Goal: Transaction & Acquisition: Purchase product/service

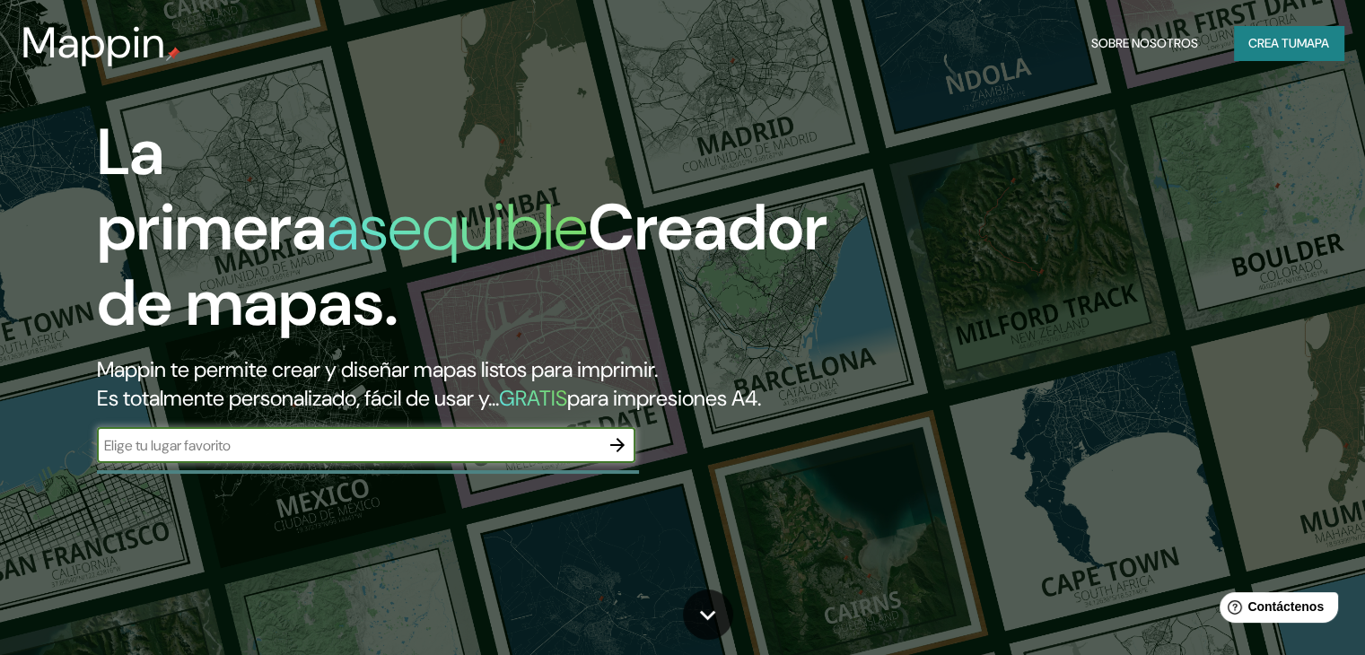
click at [150, 463] on div "​" at bounding box center [366, 445] width 538 height 36
type input "c"
type input "[PERSON_NAME]"
click at [627, 456] on icon "button" at bounding box center [617, 445] width 22 height 22
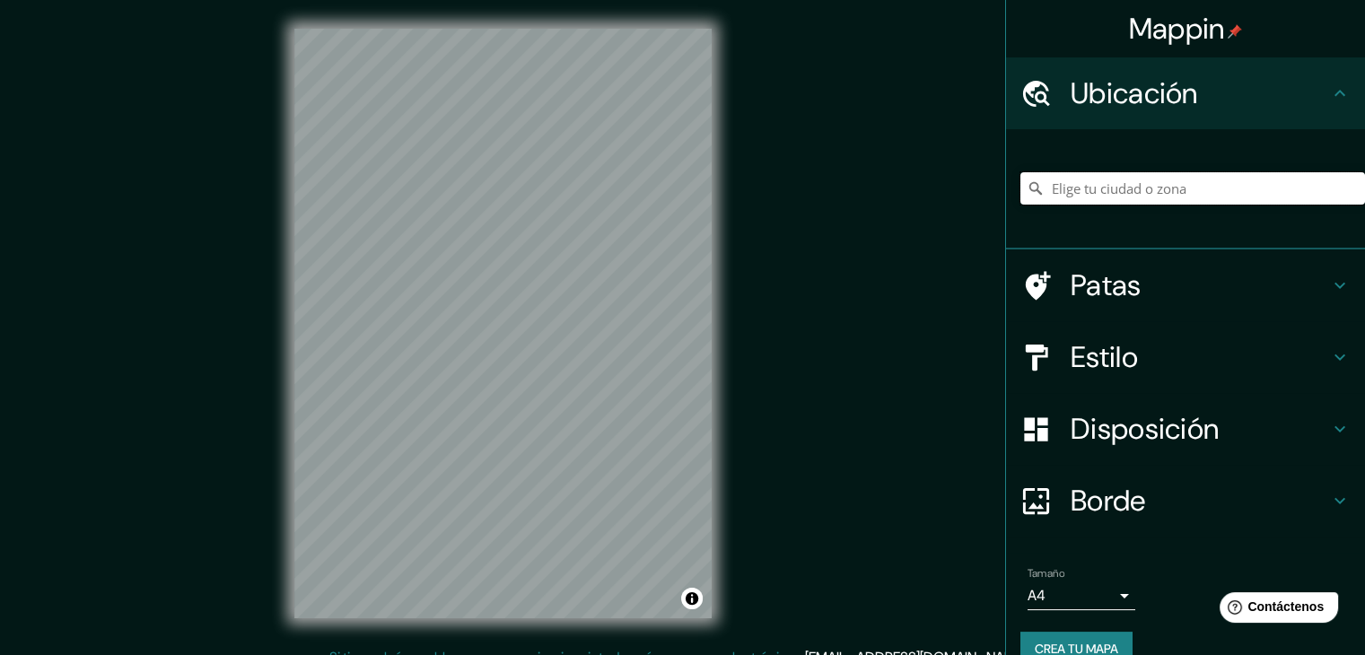
click at [1216, 196] on input "Elige tu ciudad o zona" at bounding box center [1192, 188] width 344 height 32
click at [1197, 188] on input "Elige tu ciudad o zona" at bounding box center [1192, 188] width 344 height 32
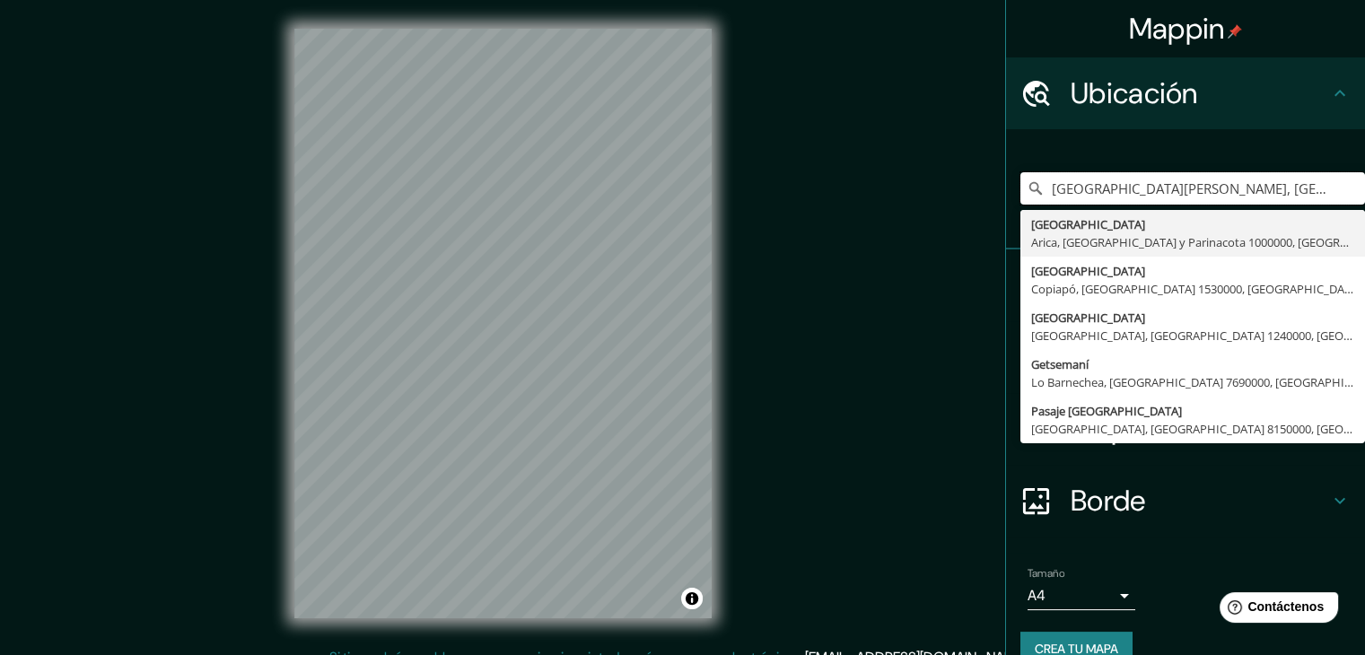
type input "[GEOGRAPHIC_DATA][PERSON_NAME], [GEOGRAPHIC_DATA] y Parinacota 1000000, [GEOGRA…"
click at [1284, 191] on input "[GEOGRAPHIC_DATA][PERSON_NAME], [GEOGRAPHIC_DATA] y Parinacota 1000000, [GEOGRA…" at bounding box center [1192, 188] width 344 height 32
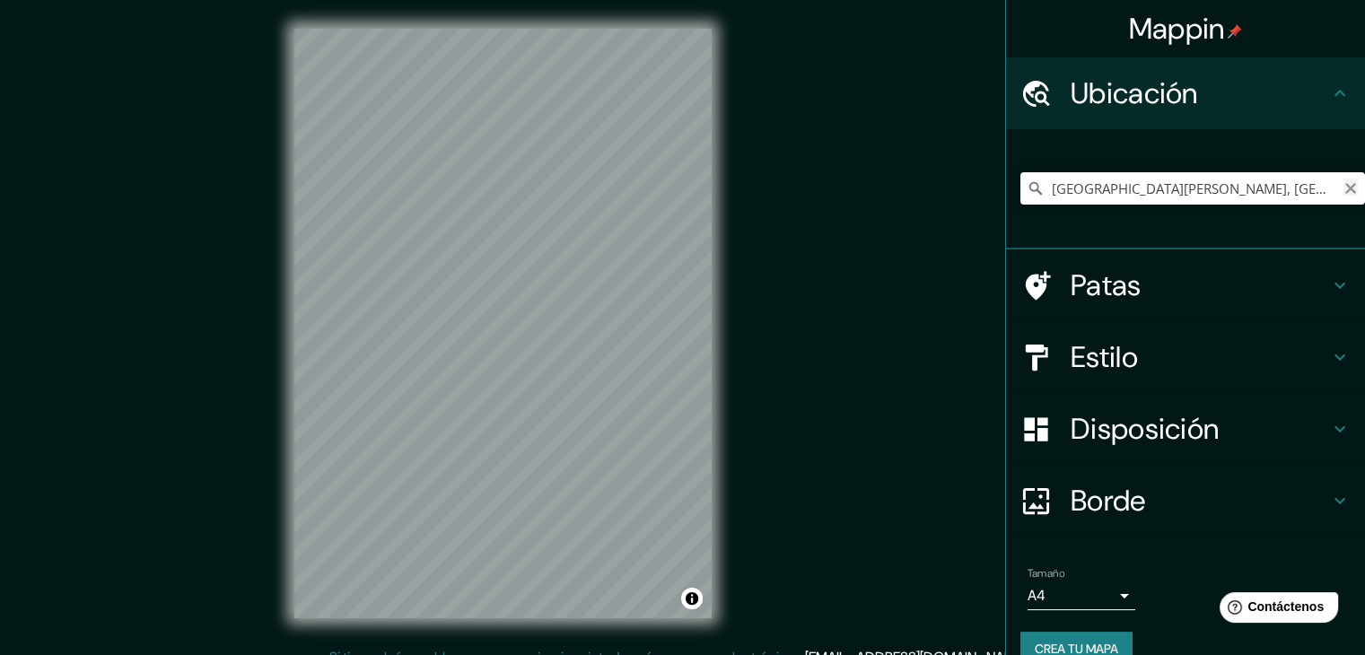
click at [1343, 185] on icon "Claro" at bounding box center [1350, 188] width 14 height 14
drag, startPoint x: 1295, startPoint y: 181, endPoint x: 1278, endPoint y: 180, distance: 17.1
click at [1292, 182] on input "[GEOGRAPHIC_DATA], [GEOGRAPHIC_DATA], [GEOGRAPHIC_DATA]" at bounding box center [1192, 188] width 344 height 32
drag, startPoint x: 1270, startPoint y: 180, endPoint x: 1249, endPoint y: 175, distance: 22.2
click at [1249, 175] on input "[GEOGRAPHIC_DATA], [GEOGRAPHIC_DATA], [GEOGRAPHIC_DATA]" at bounding box center [1192, 188] width 344 height 32
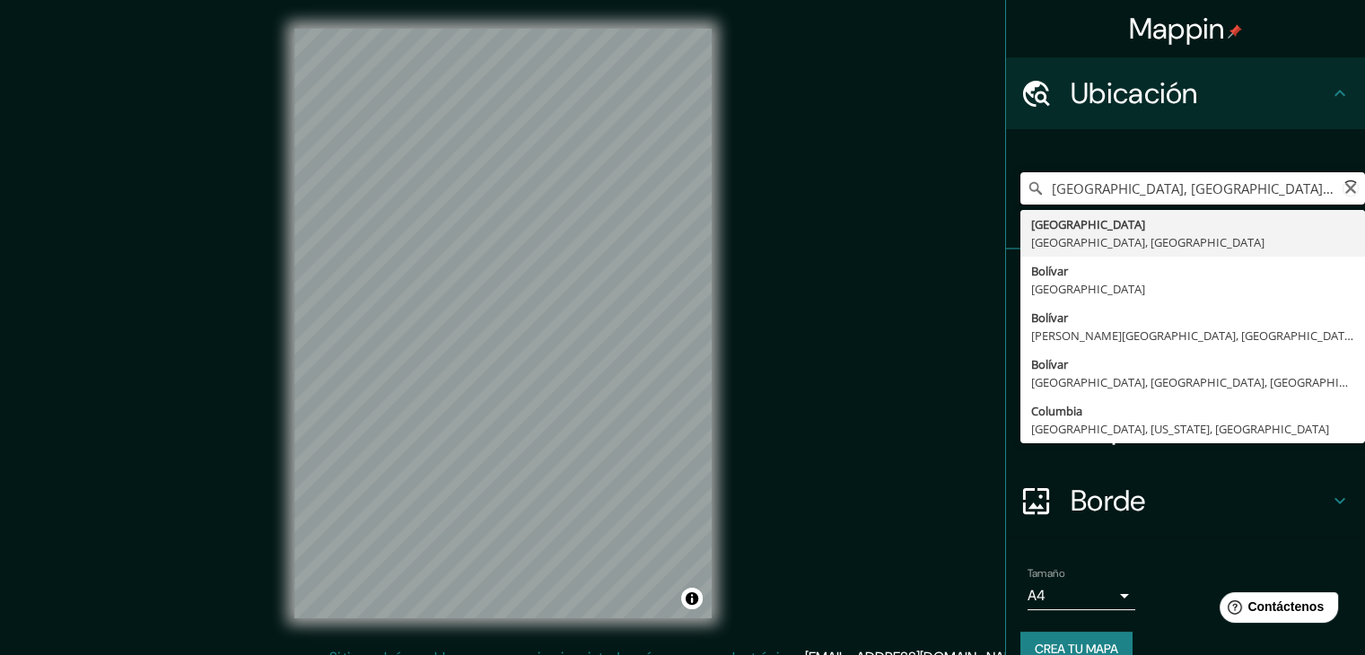
type input "[GEOGRAPHIC_DATA], [GEOGRAPHIC_DATA], [GEOGRAPHIC_DATA]"
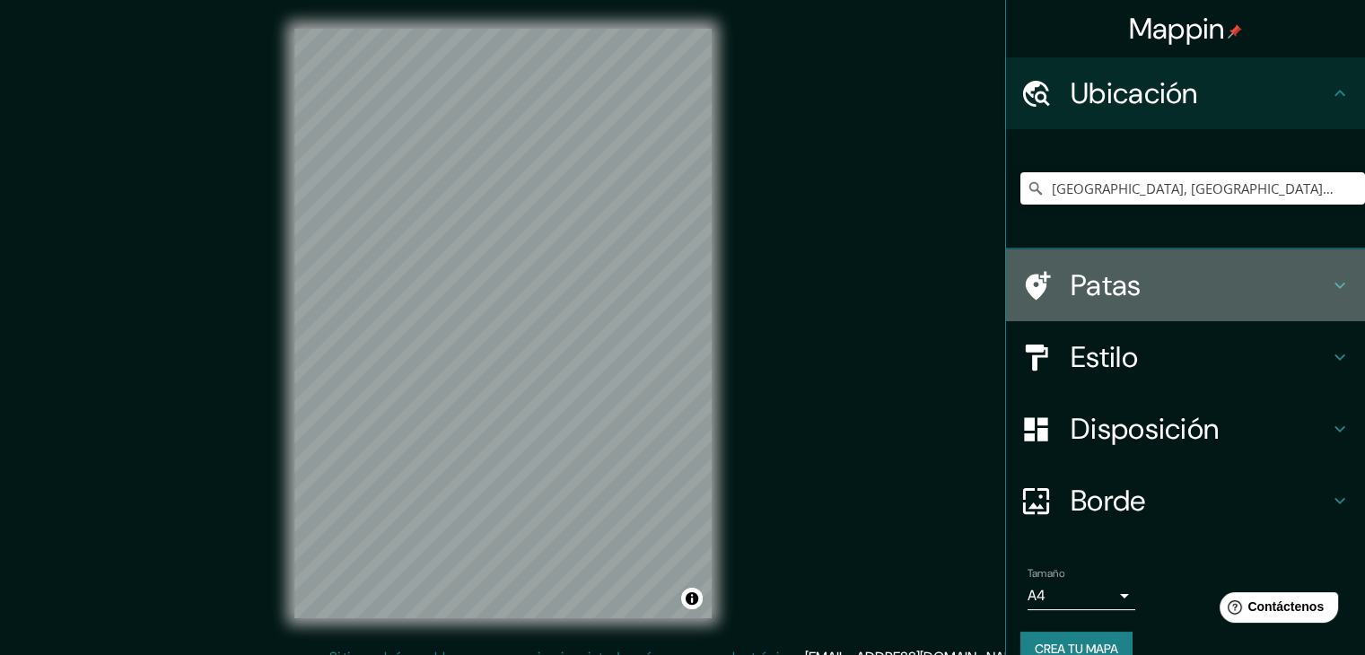
click at [1329, 292] on icon at bounding box center [1340, 286] width 22 height 22
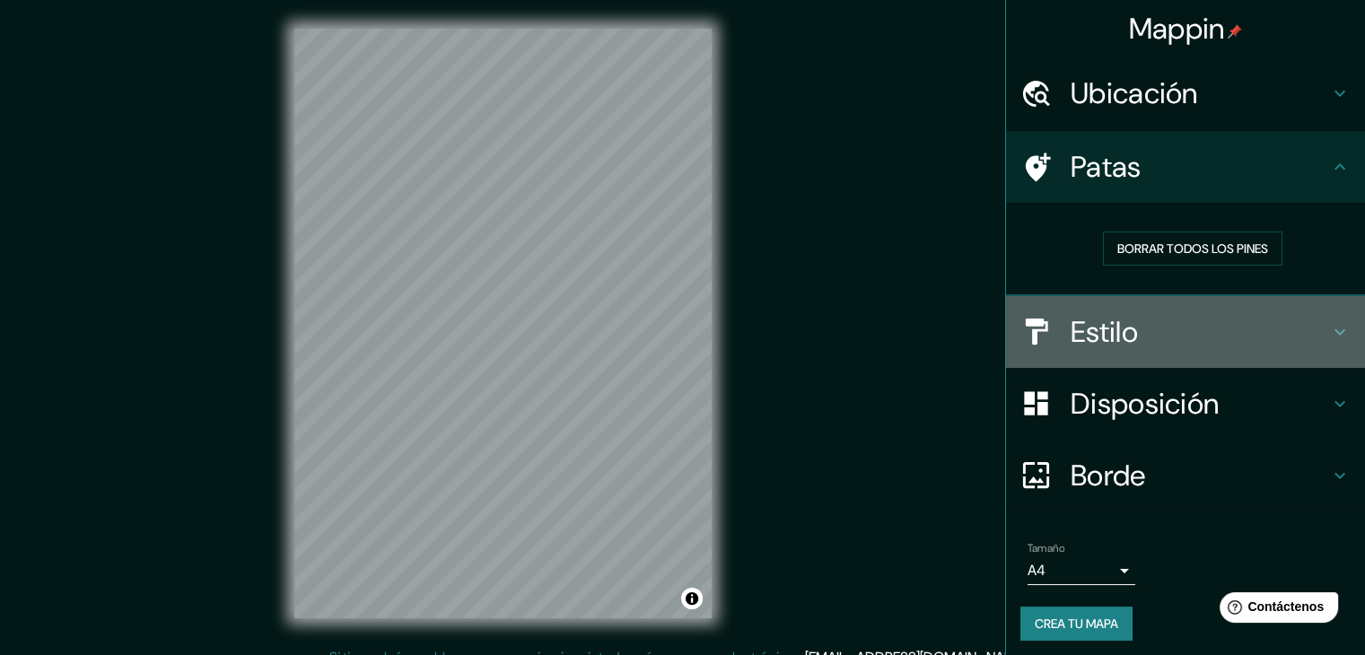
drag, startPoint x: 1308, startPoint y: 328, endPoint x: 1317, endPoint y: 318, distance: 13.3
click at [1317, 318] on div "Estilo" at bounding box center [1185, 332] width 359 height 72
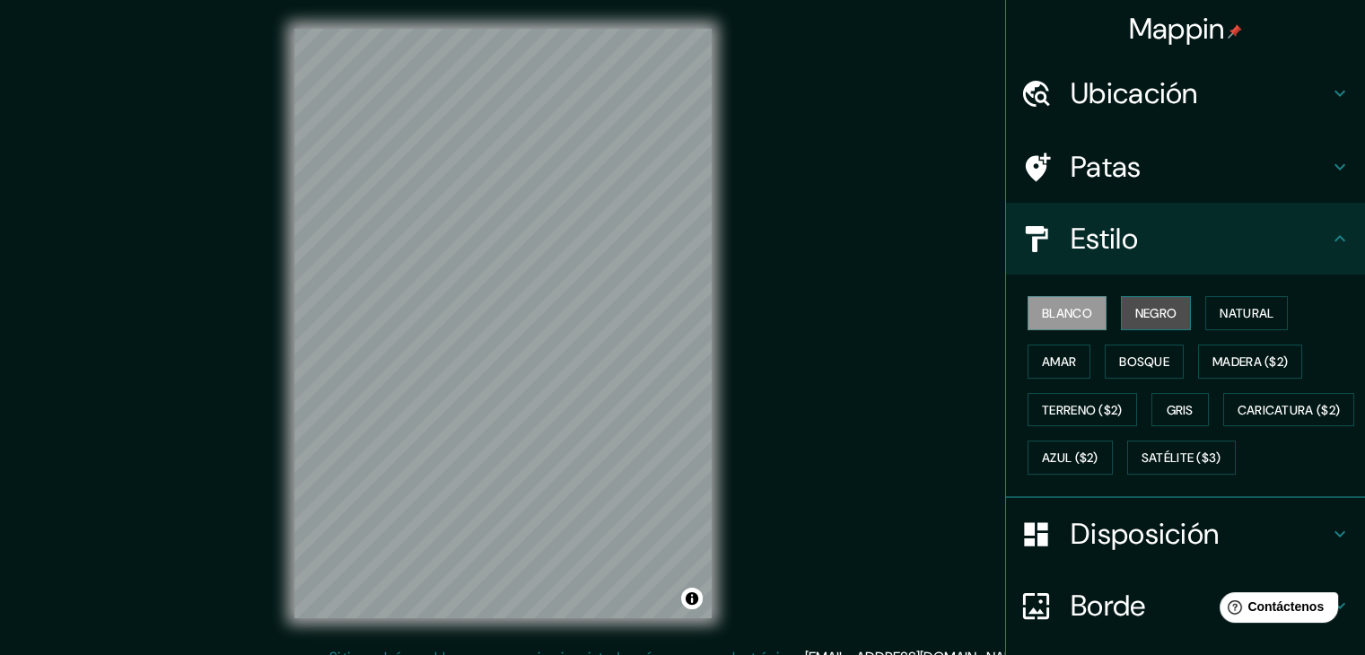
click at [1147, 318] on font "Negro" at bounding box center [1156, 313] width 42 height 16
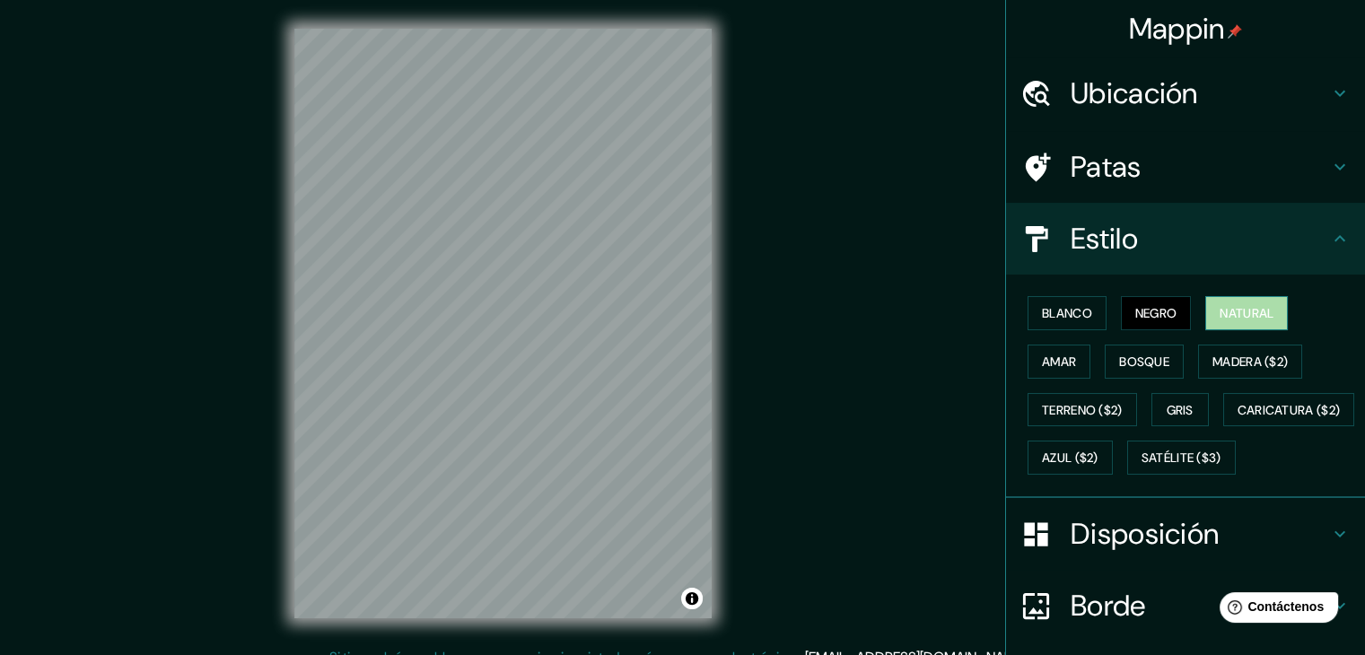
click at [1219, 320] on font "Natural" at bounding box center [1246, 312] width 54 height 23
click at [1044, 368] on font "Amar" at bounding box center [1059, 361] width 34 height 23
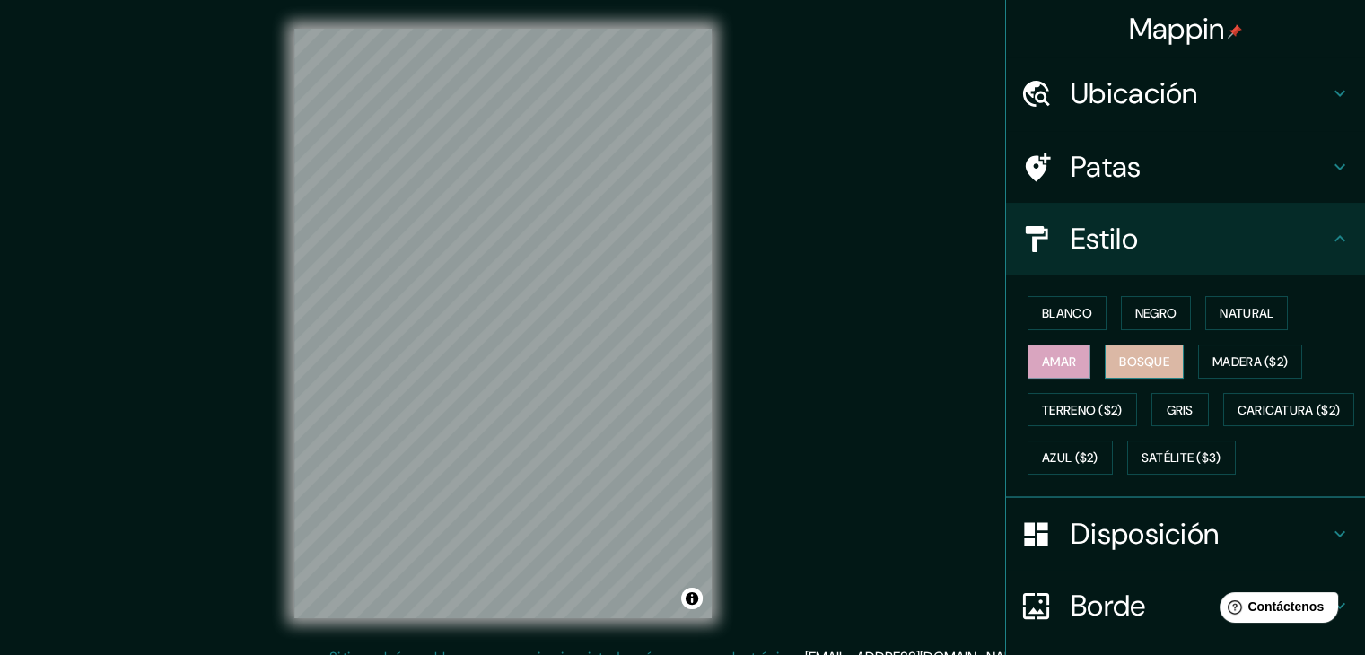
click at [1137, 362] on font "Bosque" at bounding box center [1144, 361] width 50 height 16
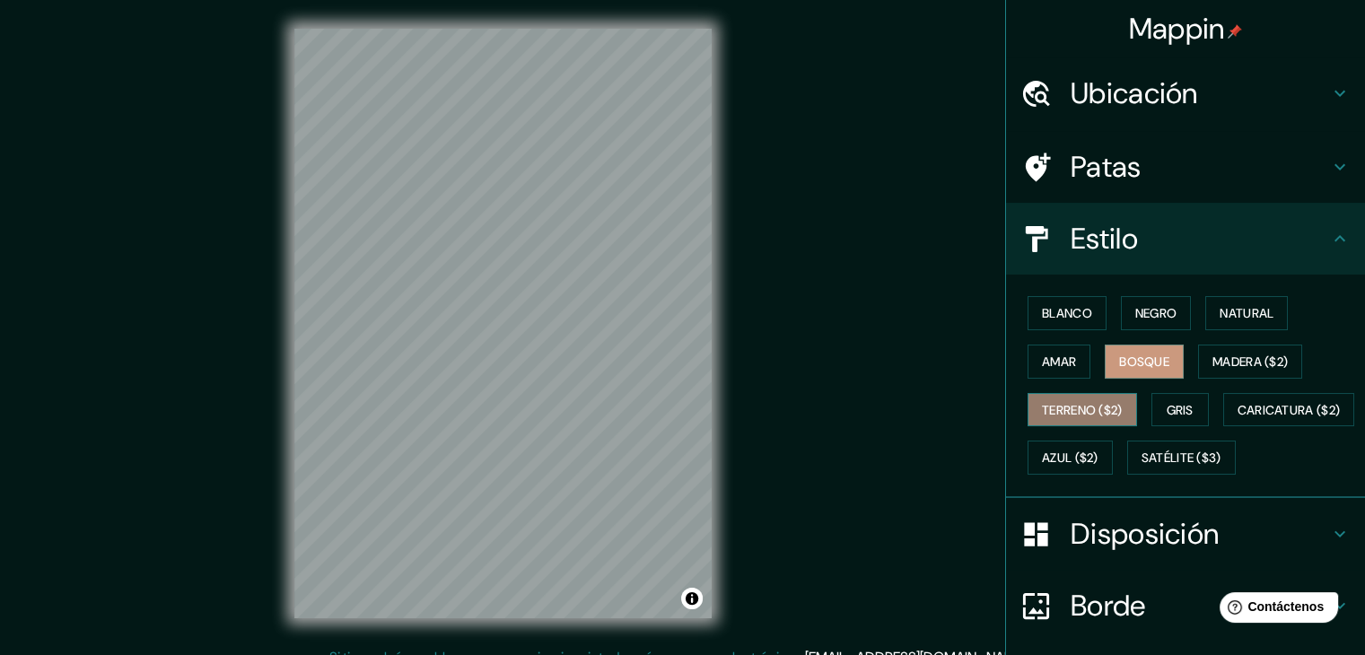
click at [1077, 419] on button "Terreno ($2)" at bounding box center [1081, 410] width 109 height 34
click at [1166, 404] on font "Gris" at bounding box center [1179, 410] width 27 height 16
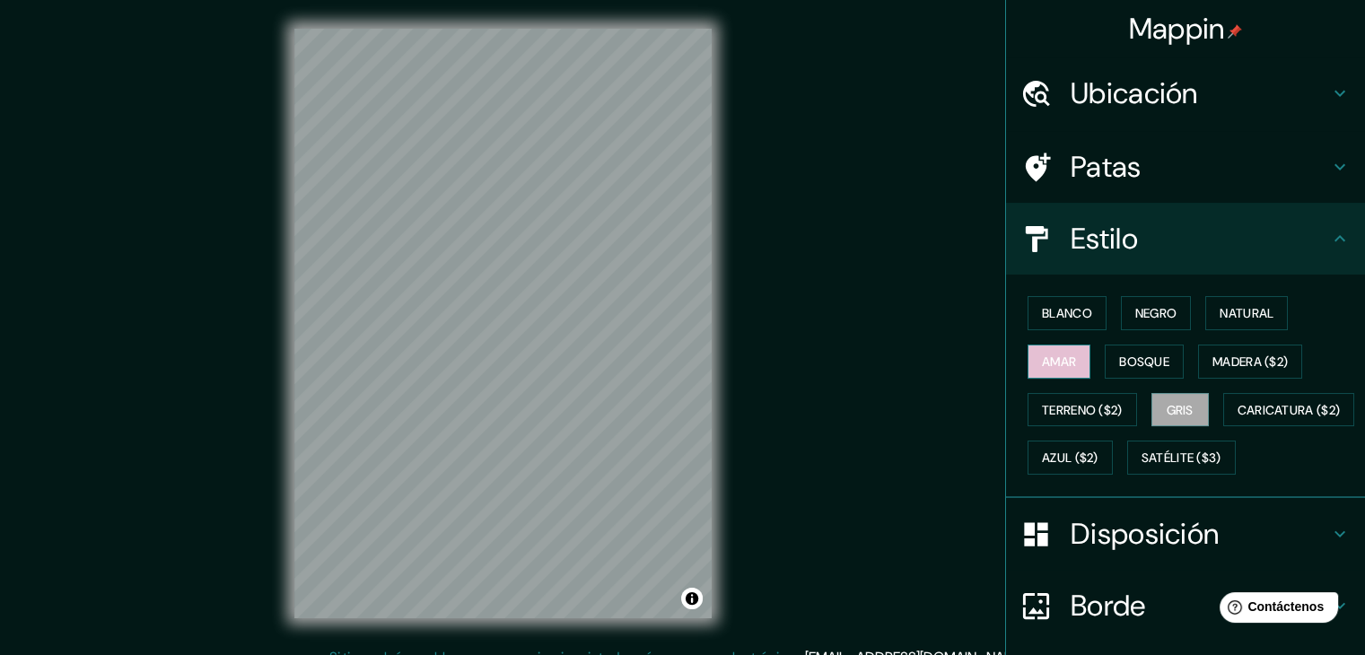
click at [1056, 360] on font "Amar" at bounding box center [1059, 361] width 34 height 16
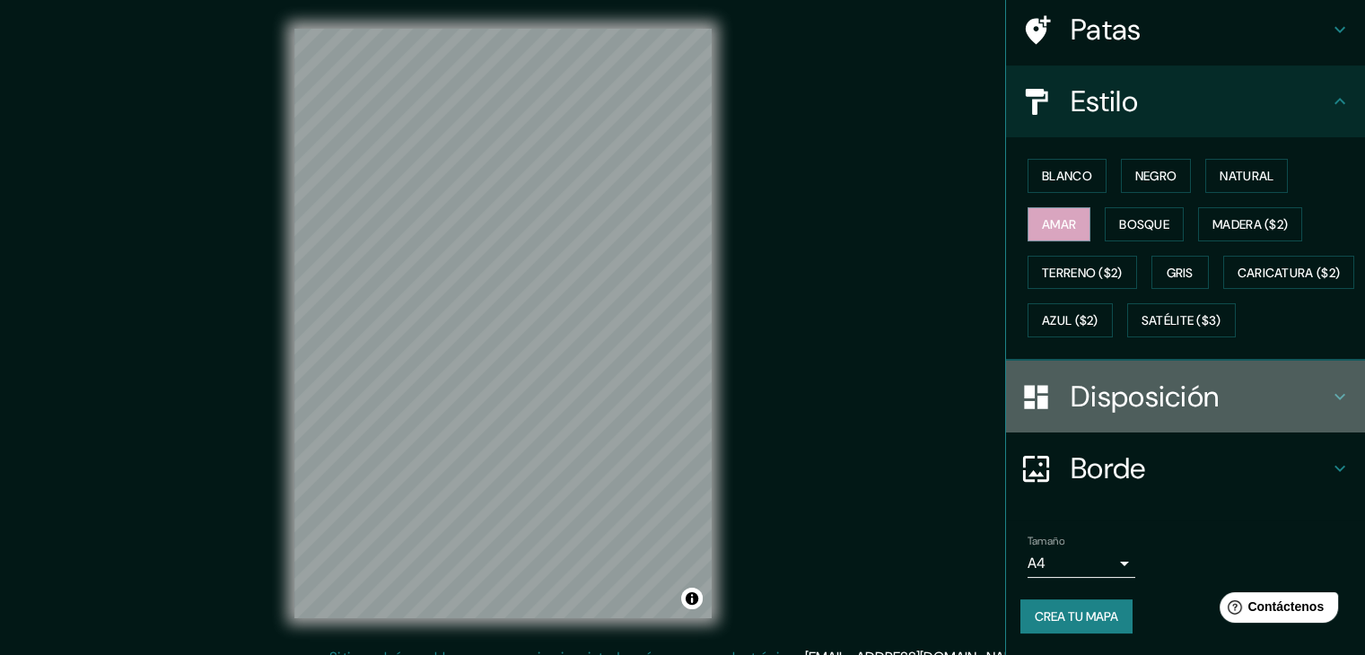
click at [1145, 400] on font "Disposición" at bounding box center [1144, 397] width 148 height 38
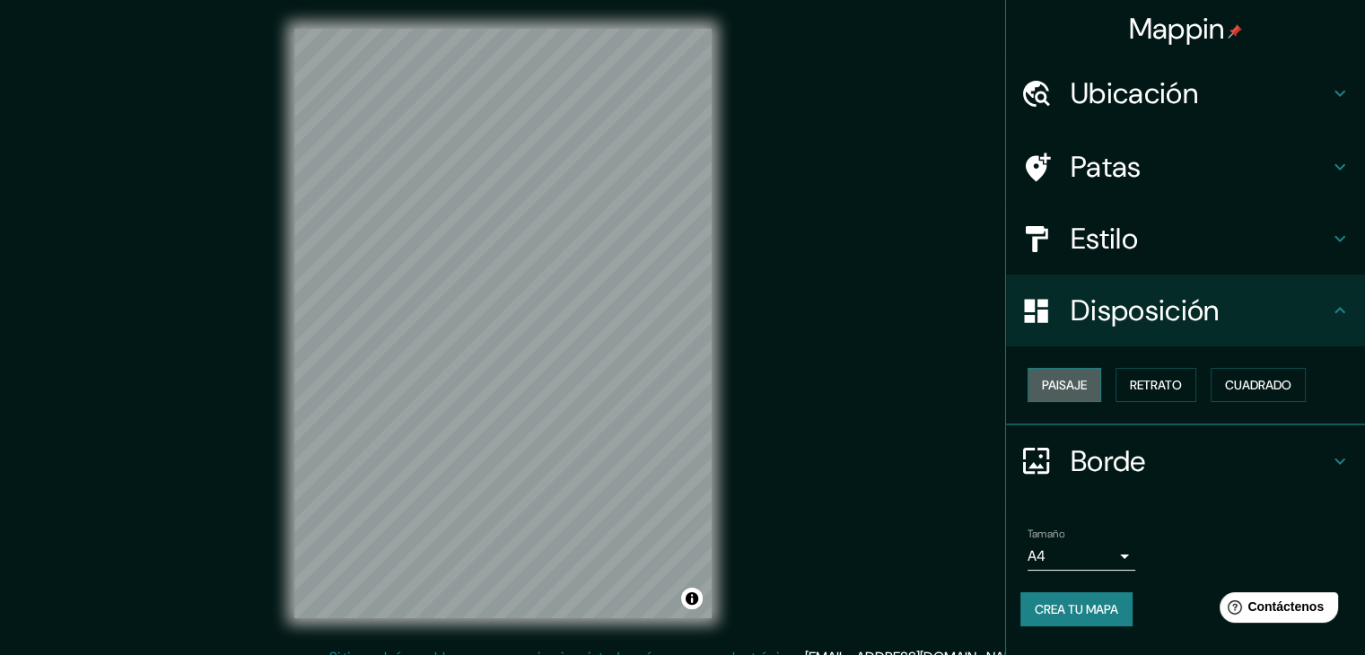
click at [1056, 377] on font "Paisaje" at bounding box center [1064, 385] width 45 height 16
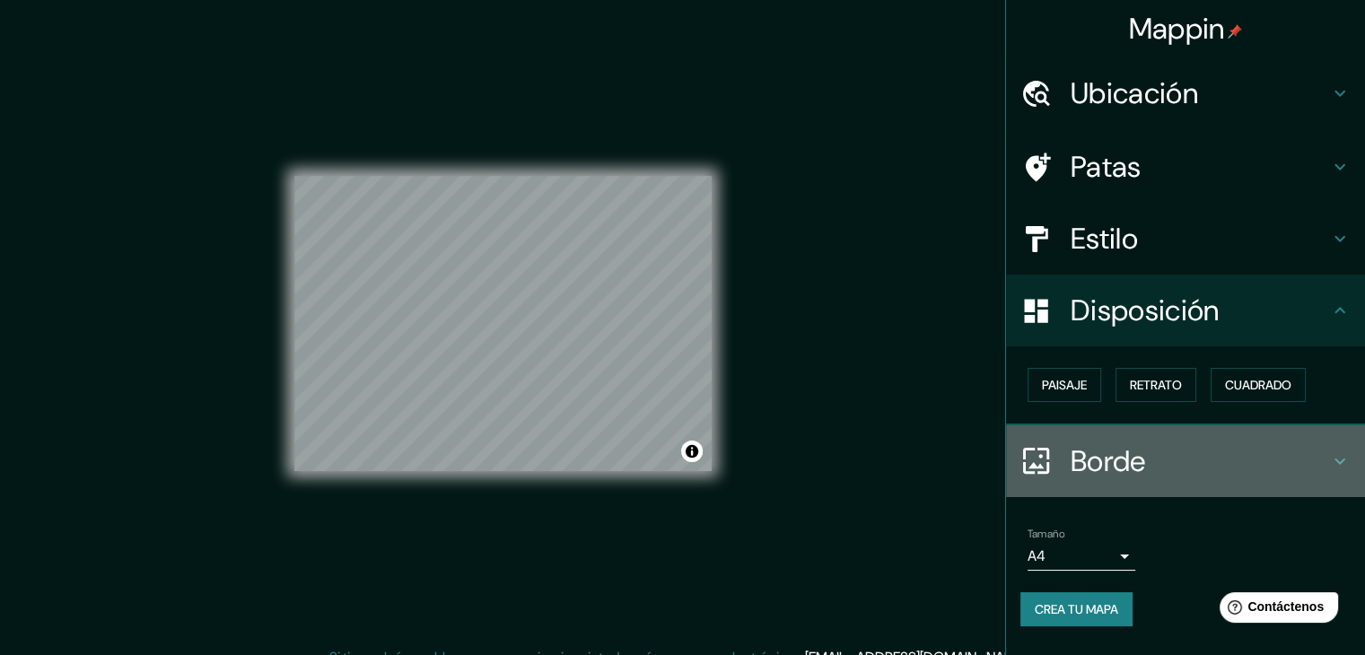
click at [1333, 450] on icon at bounding box center [1340, 461] width 22 height 22
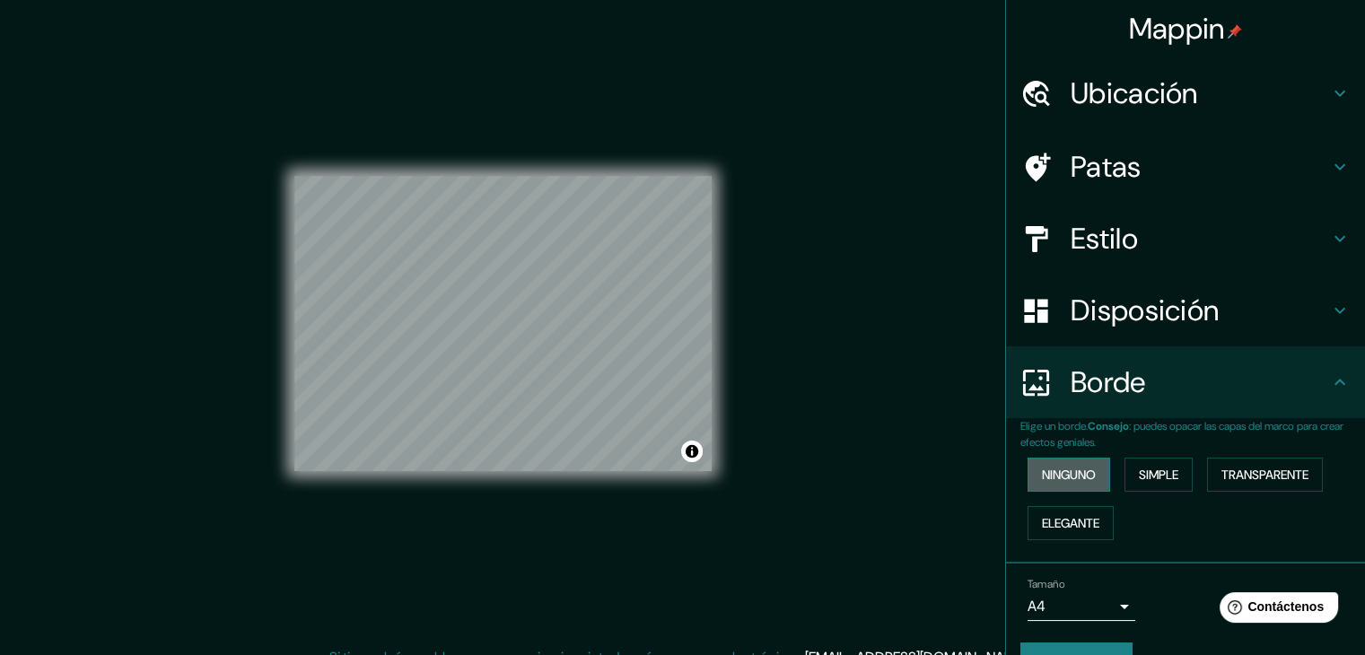
click at [1085, 475] on button "Ninguno" at bounding box center [1068, 475] width 83 height 34
click at [1155, 476] on font "Simple" at bounding box center [1157, 474] width 39 height 16
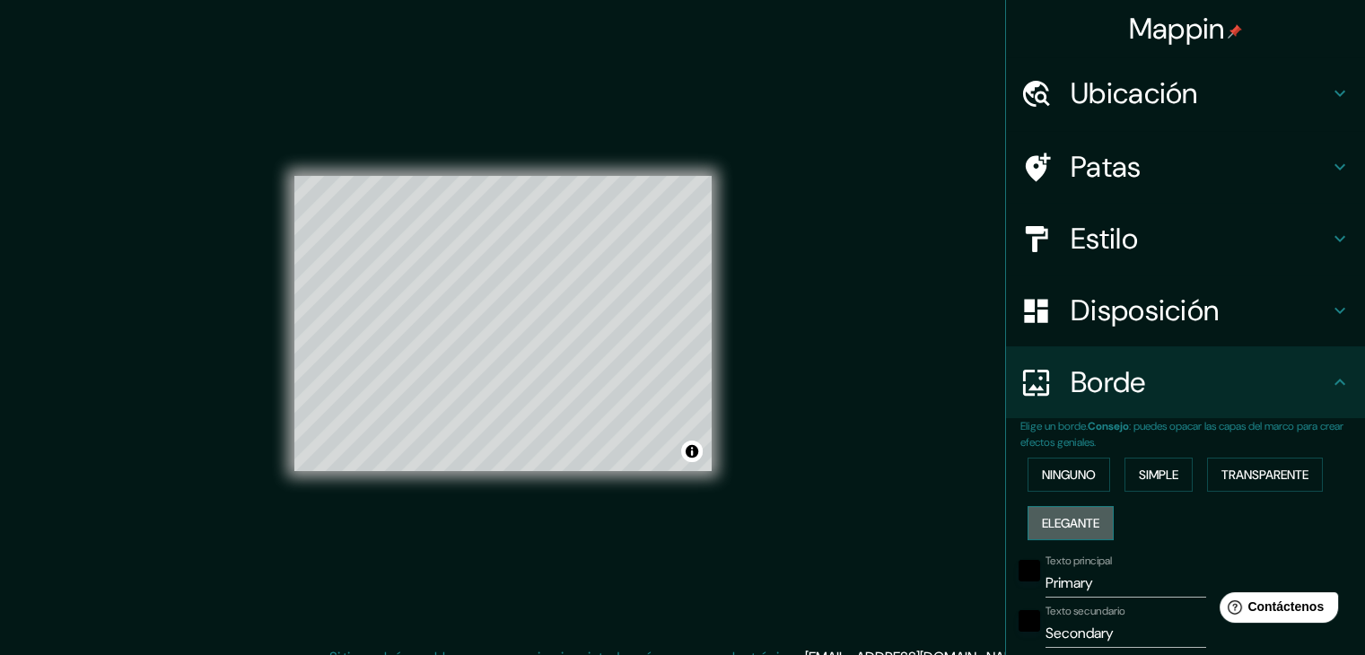
click at [1061, 523] on font "Elegante" at bounding box center [1070, 523] width 57 height 16
click at [1058, 524] on font "Elegante" at bounding box center [1070, 523] width 57 height 16
type input "37"
type input "19"
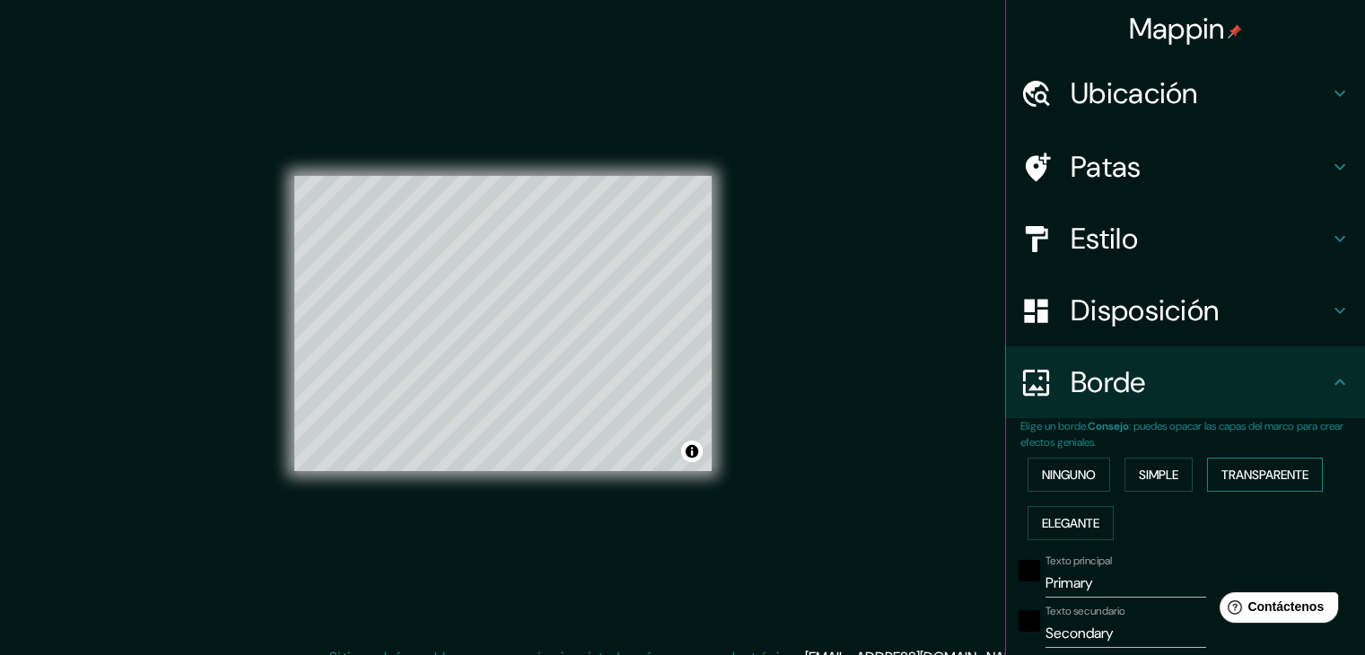
click at [1224, 471] on font "Transparente" at bounding box center [1264, 474] width 87 height 16
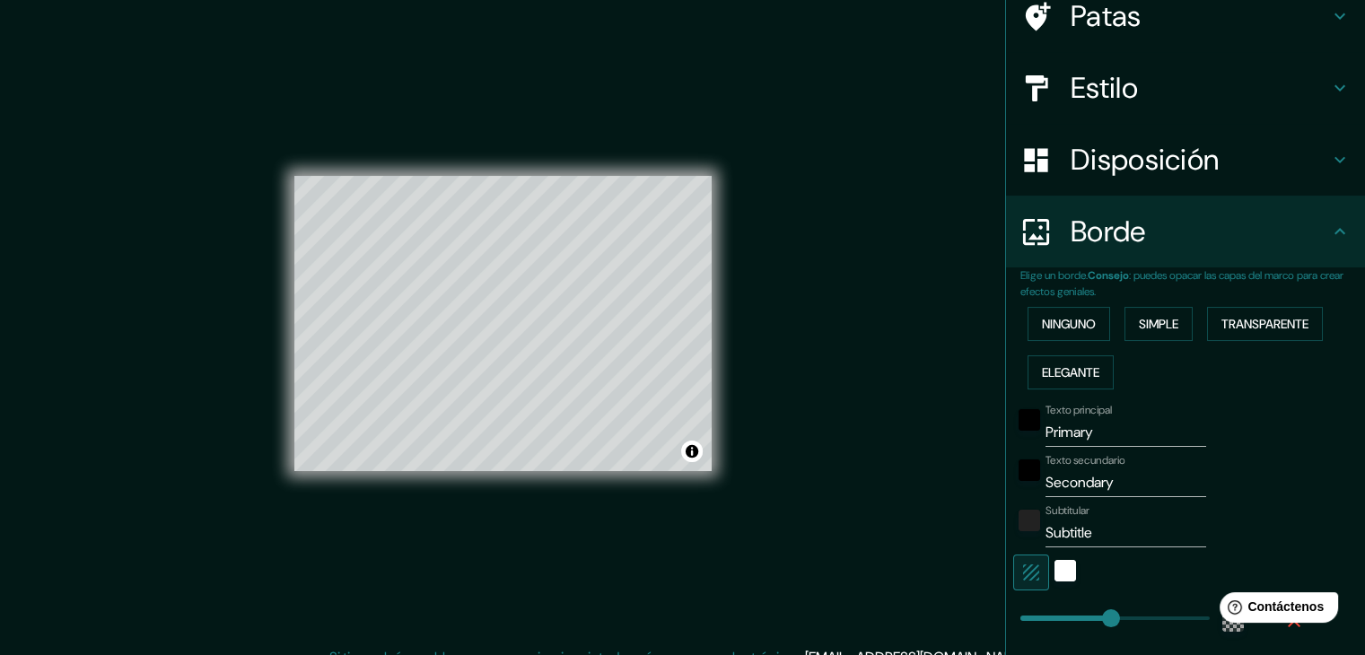
scroll to position [179, 0]
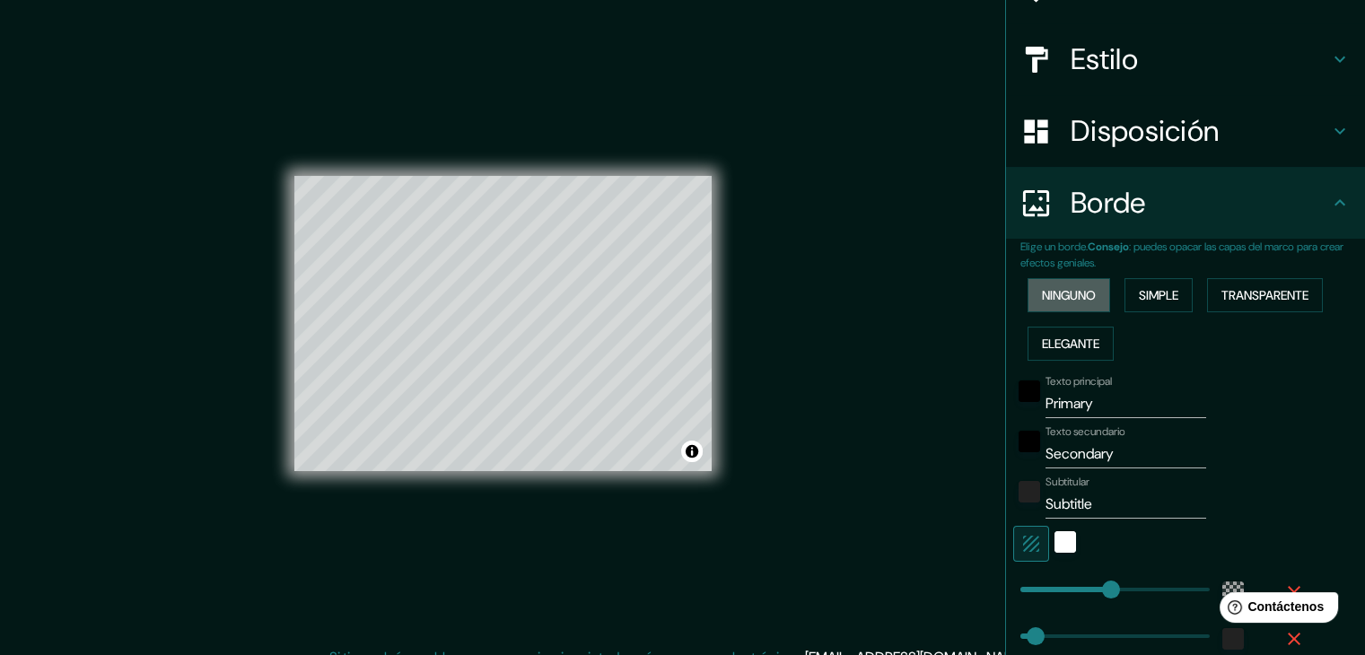
drag, startPoint x: 1038, startPoint y: 299, endPoint x: 1046, endPoint y: 305, distance: 10.2
click at [1042, 300] on font "Ninguno" at bounding box center [1069, 295] width 54 height 16
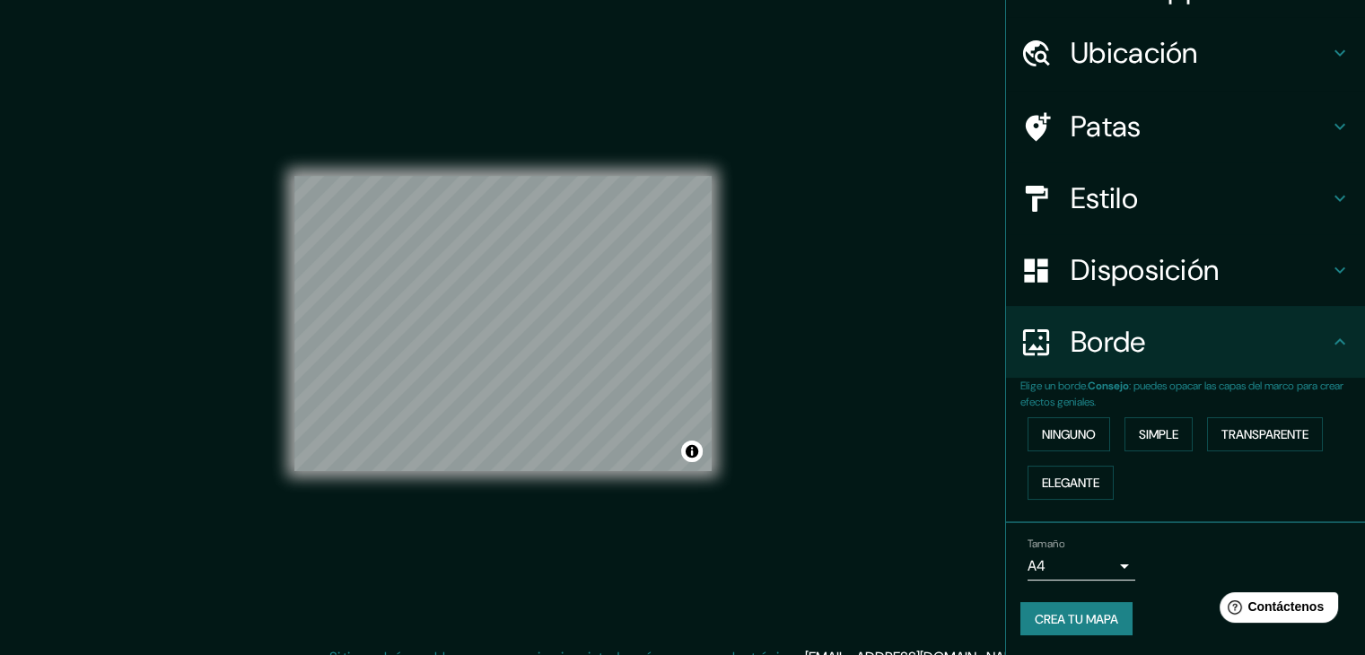
drag, startPoint x: 1074, startPoint y: 615, endPoint x: 1245, endPoint y: 485, distance: 214.6
click at [1252, 489] on ul "Ubicación [GEOGRAPHIC_DATA], [GEOGRAPHIC_DATA], [GEOGRAPHIC_DATA] [GEOGRAPHIC_D…" at bounding box center [1185, 337] width 359 height 640
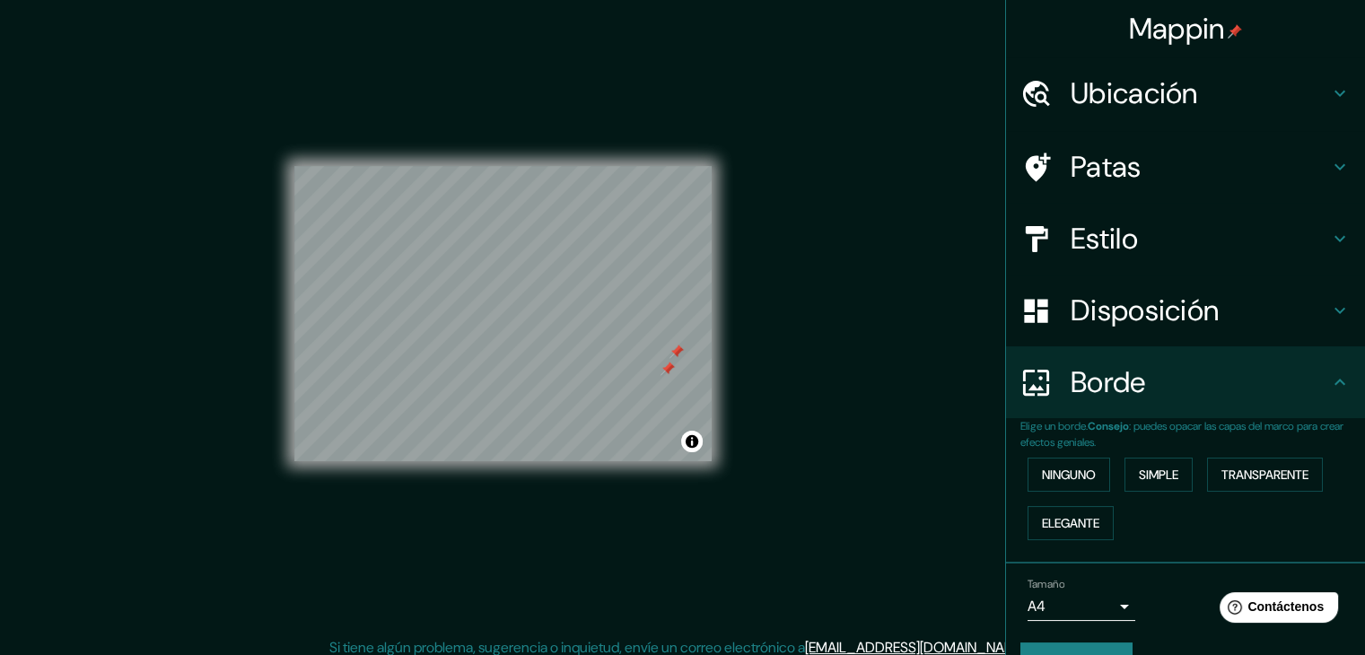
scroll to position [0, 0]
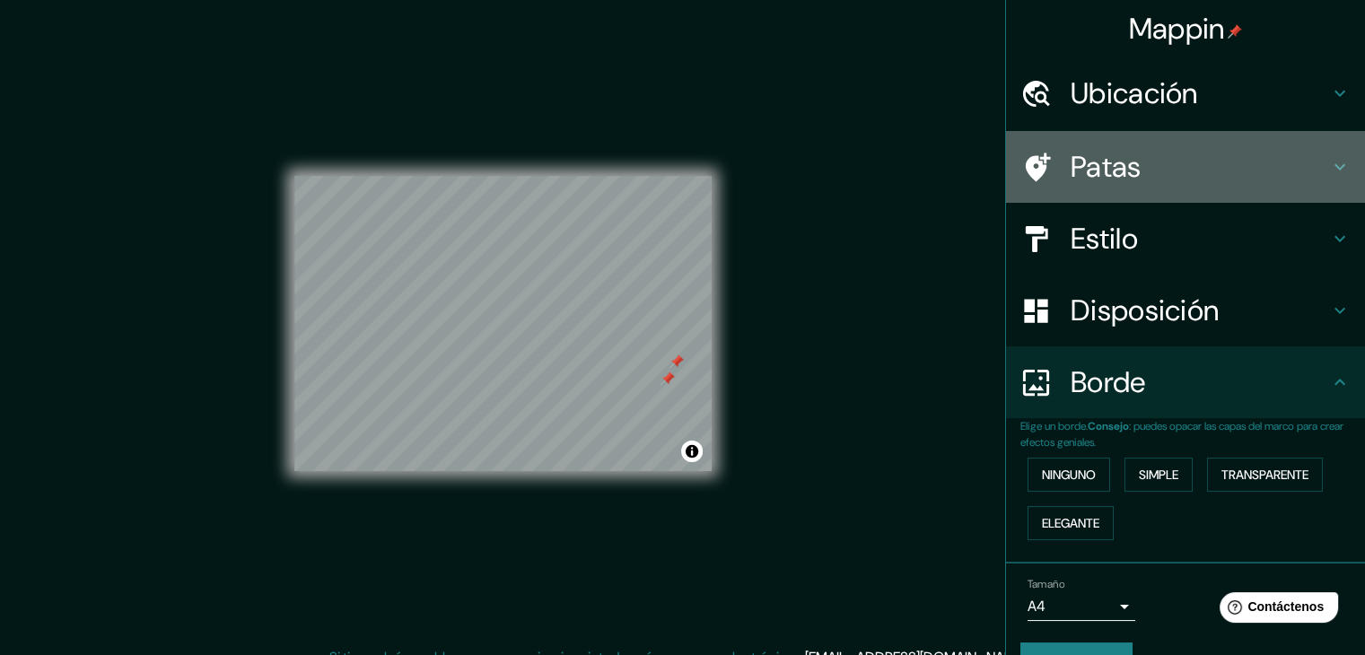
click at [1268, 173] on h4 "Patas" at bounding box center [1199, 167] width 258 height 36
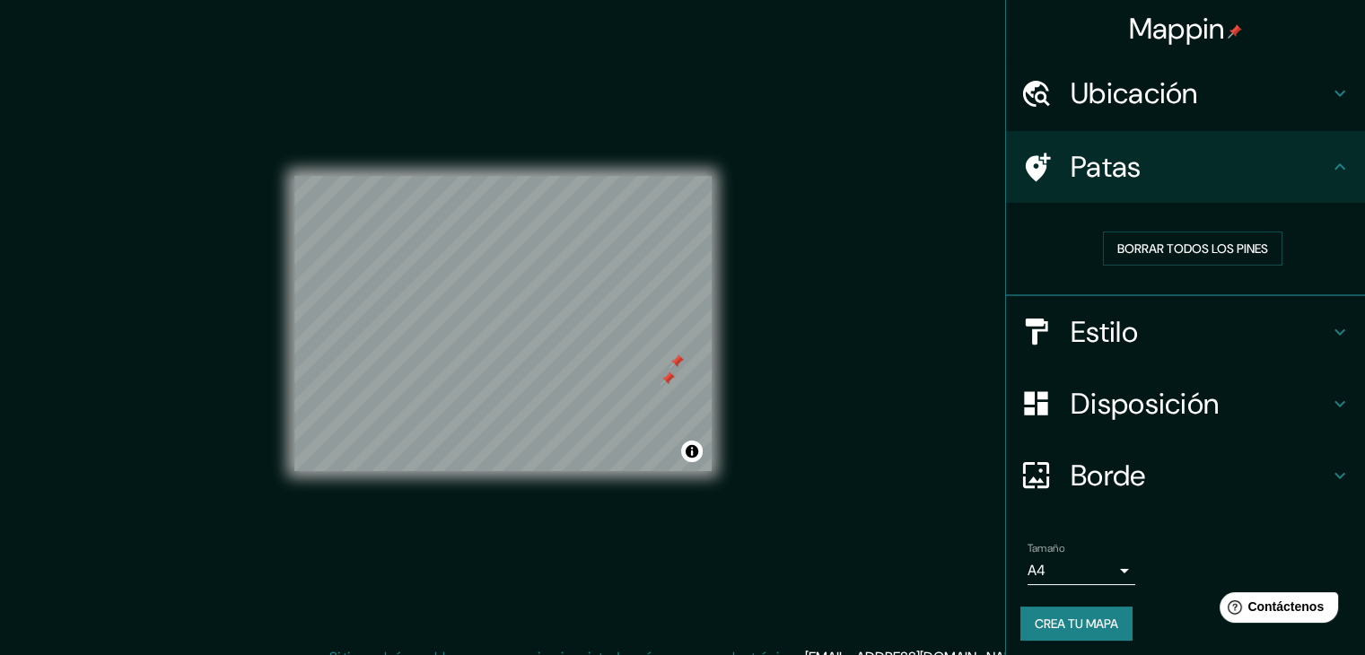
click at [1317, 316] on div "Estilo" at bounding box center [1185, 332] width 359 height 72
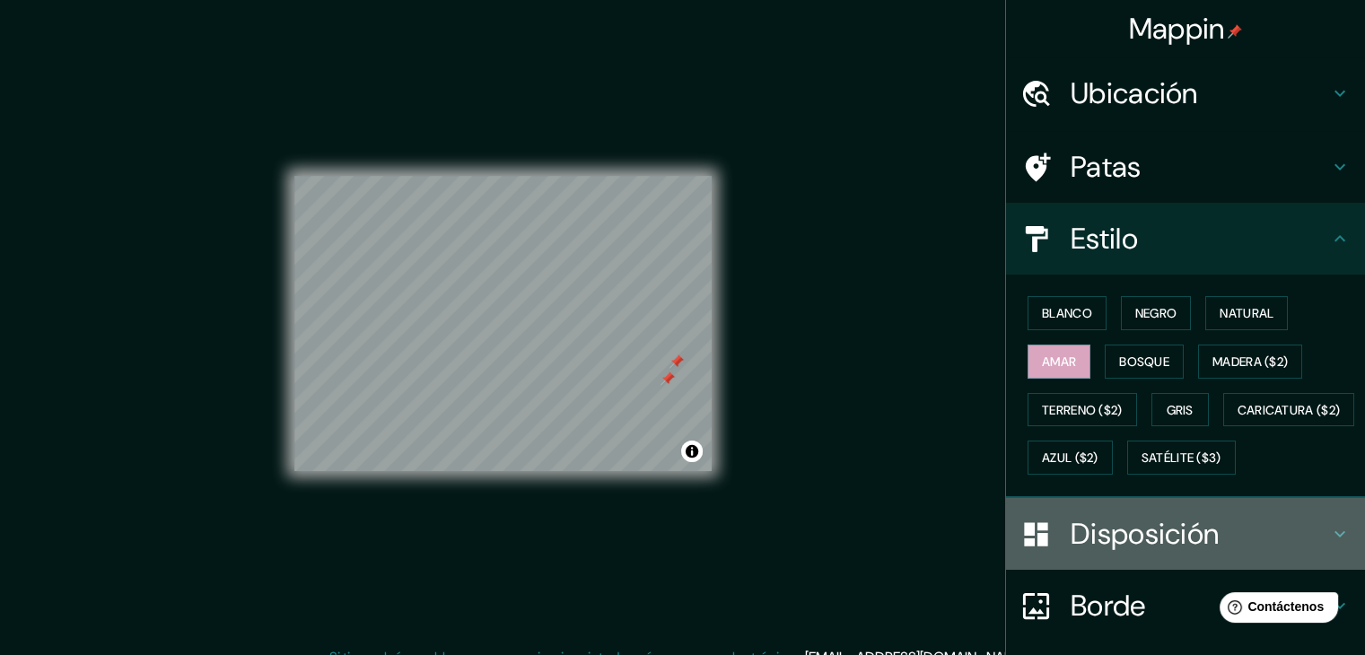
click at [1174, 553] on font "Disposición" at bounding box center [1144, 534] width 148 height 38
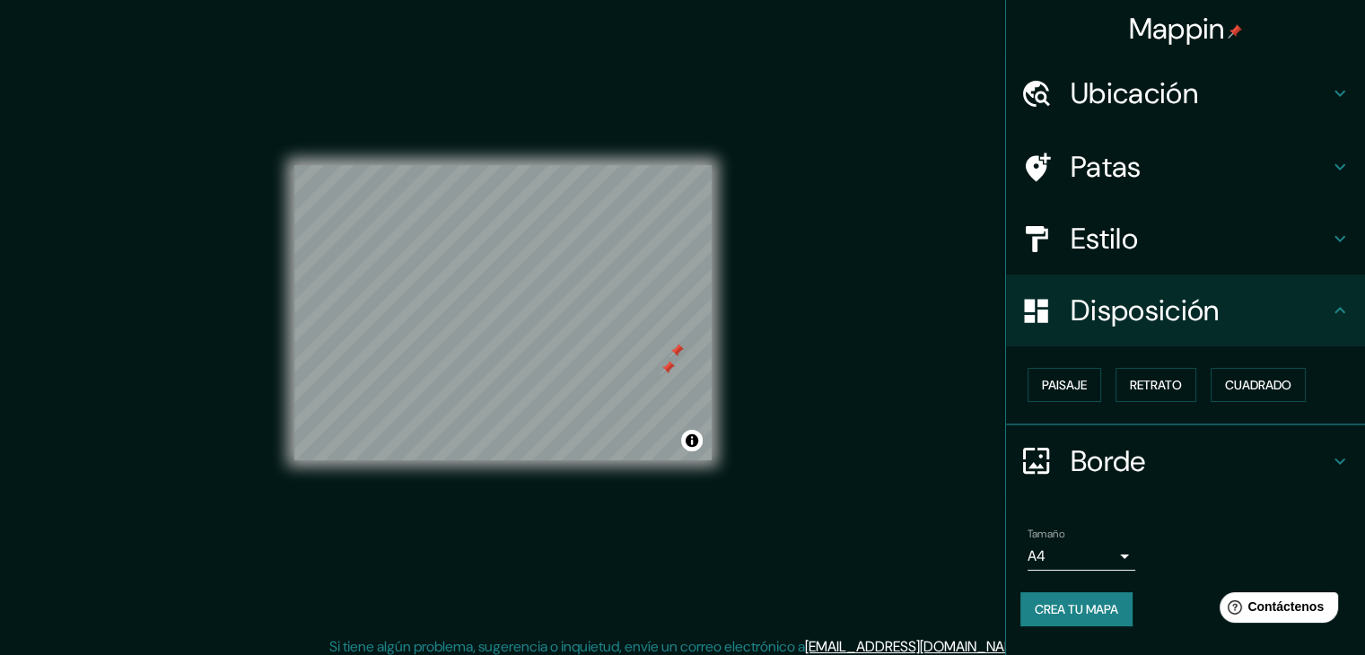
scroll to position [21, 0]
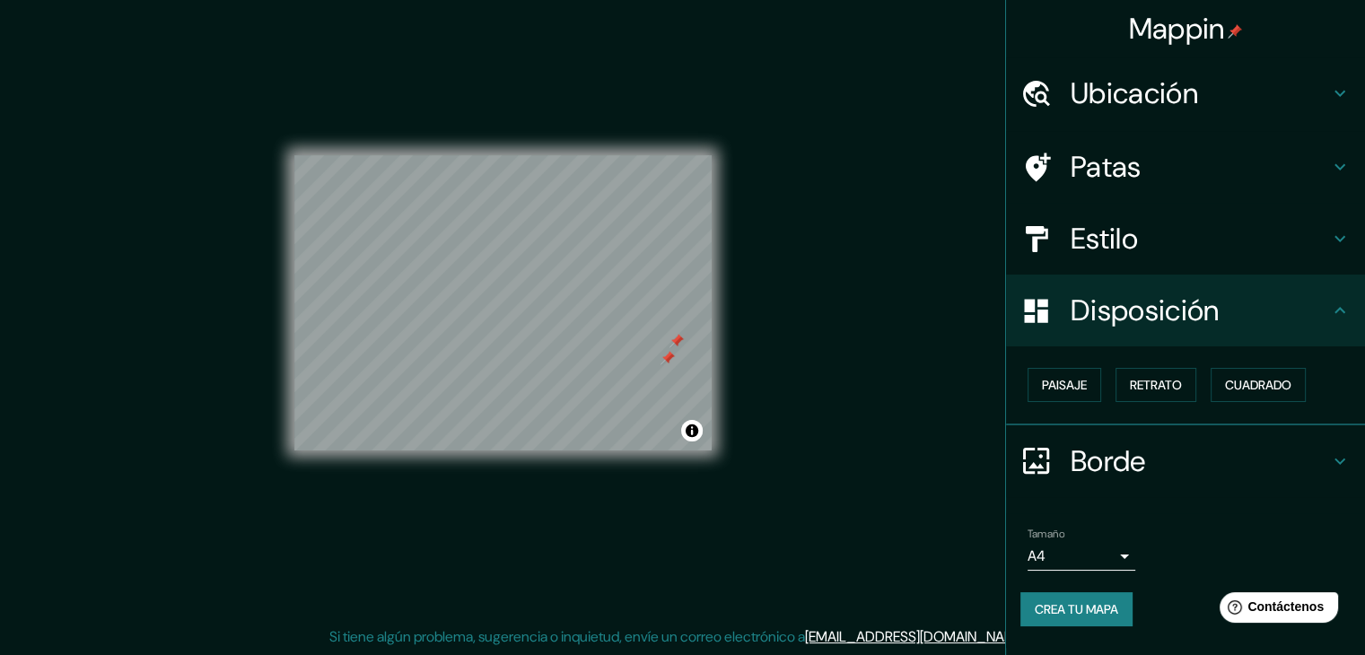
drag, startPoint x: 1360, startPoint y: 389, endPoint x: 1321, endPoint y: 476, distance: 95.2
click at [1336, 480] on ul "Ubicación [GEOGRAPHIC_DATA], [GEOGRAPHIC_DATA], [GEOGRAPHIC_DATA] [GEOGRAPHIC_D…" at bounding box center [1185, 352] width 359 height 590
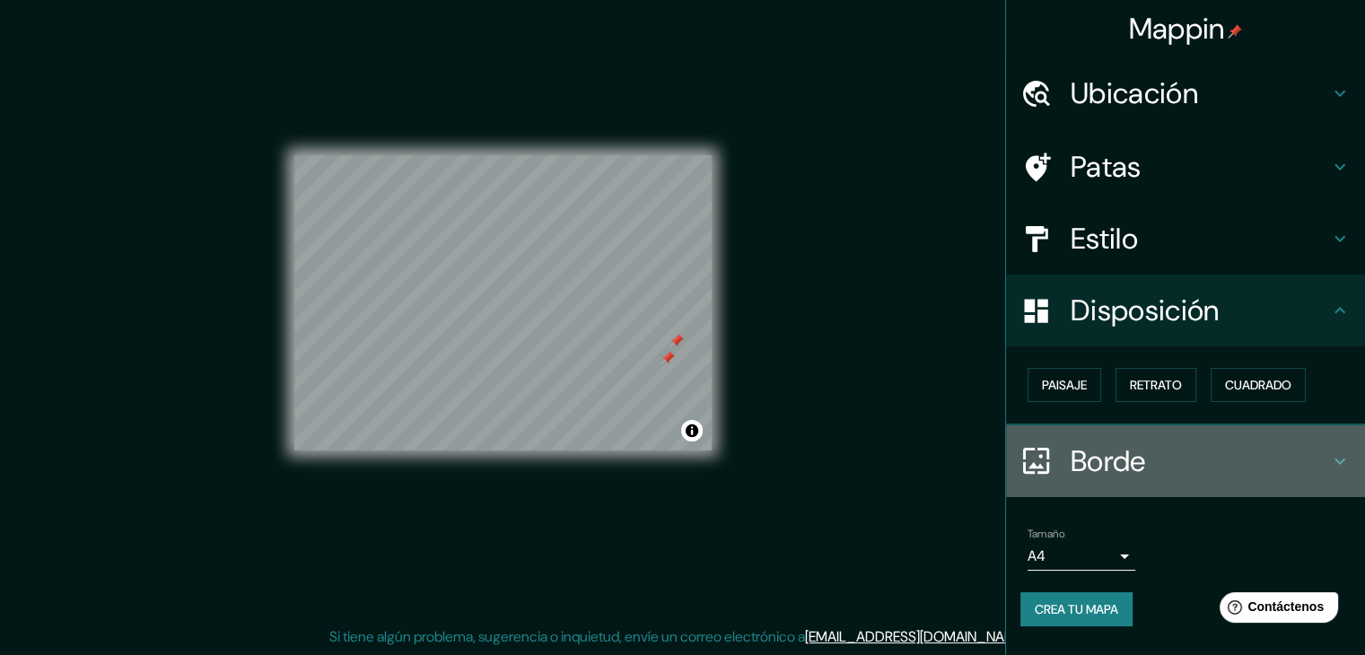
click at [1339, 473] on div "Borde" at bounding box center [1185, 461] width 359 height 72
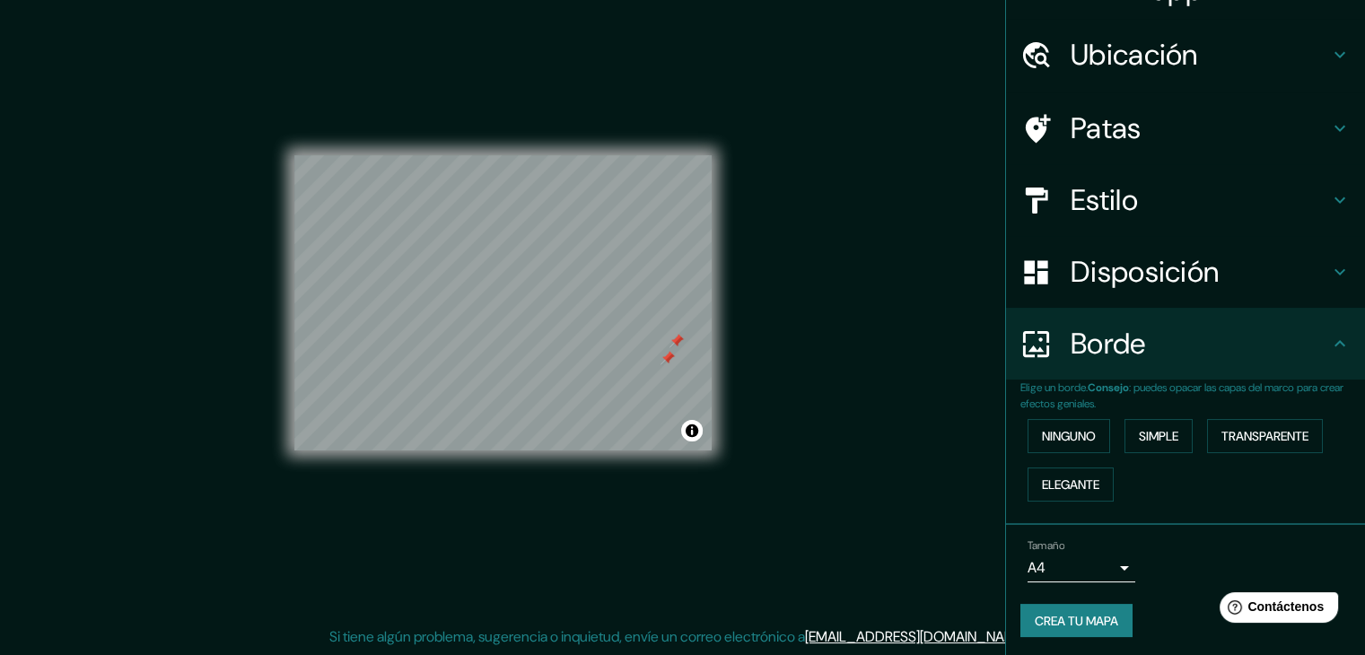
scroll to position [40, 0]
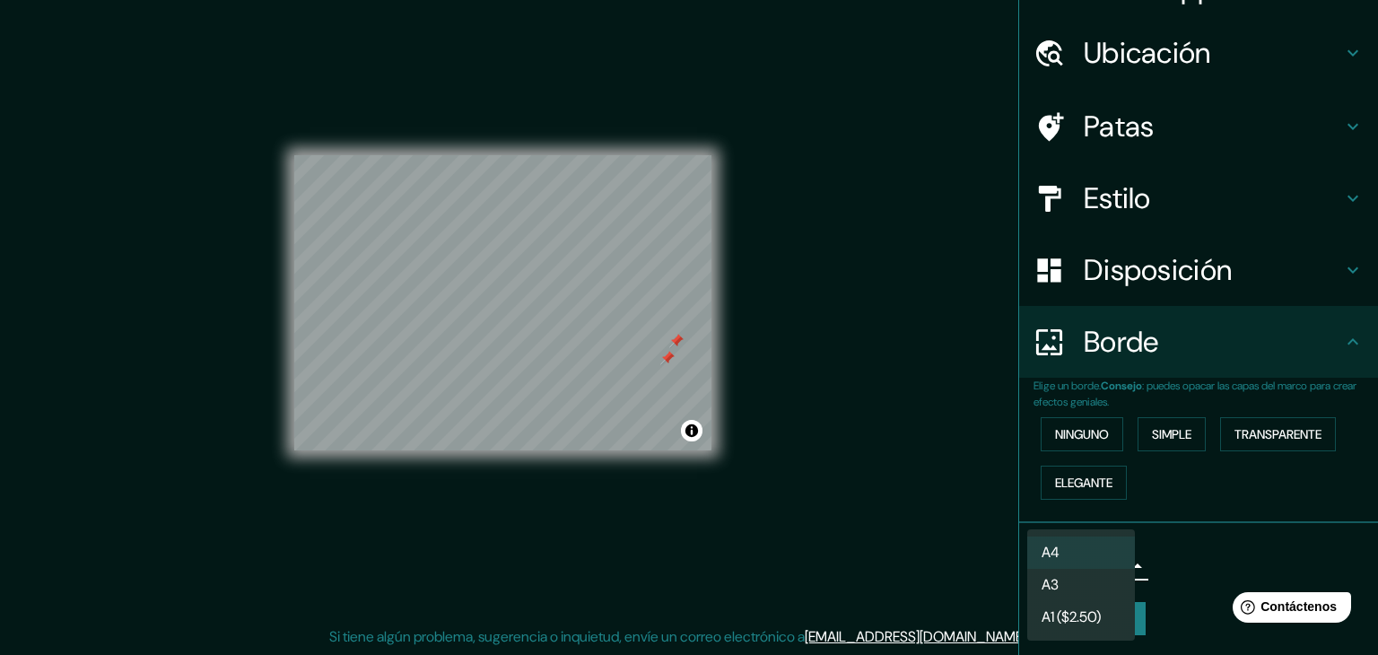
click at [1101, 556] on body "Mappin Ubicación [GEOGRAPHIC_DATA], [GEOGRAPHIC_DATA], [GEOGRAPHIC_DATA] [GEOGR…" at bounding box center [689, 306] width 1378 height 655
drag, startPoint x: 658, startPoint y: 507, endPoint x: 589, endPoint y: 496, distance: 69.9
click at [660, 510] on div at bounding box center [689, 327] width 1378 height 655
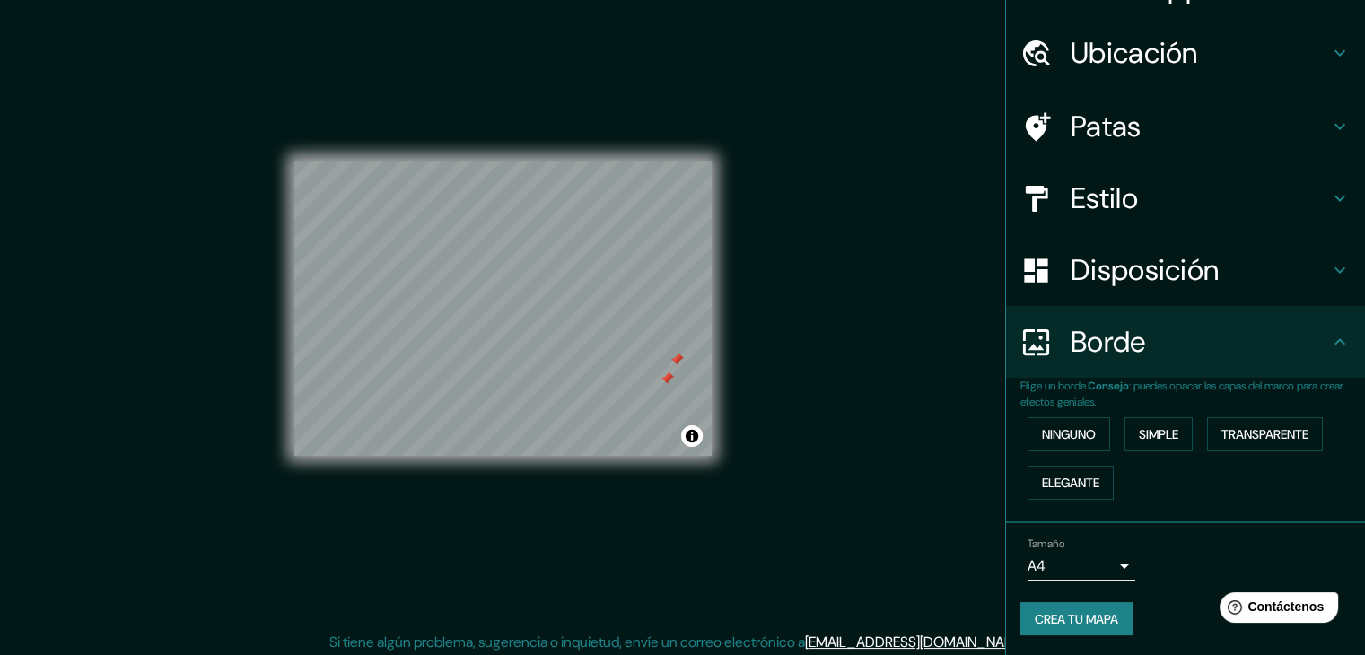
scroll to position [0, 0]
